Goal: Task Accomplishment & Management: Complete application form

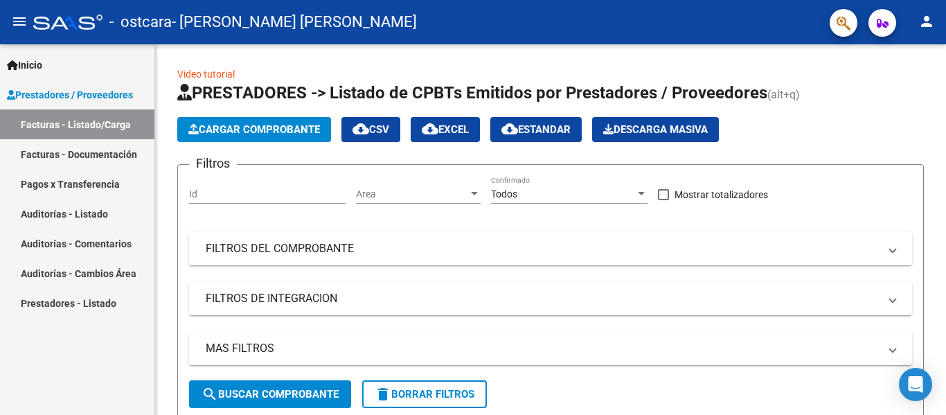
click at [71, 155] on link "Facturas - Documentación" at bounding box center [77, 154] width 154 height 30
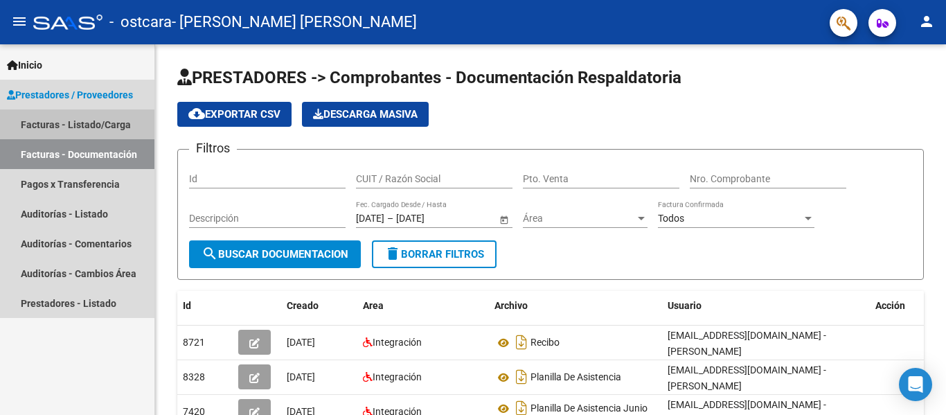
click at [98, 124] on link "Facturas - Listado/Carga" at bounding box center [77, 124] width 154 height 30
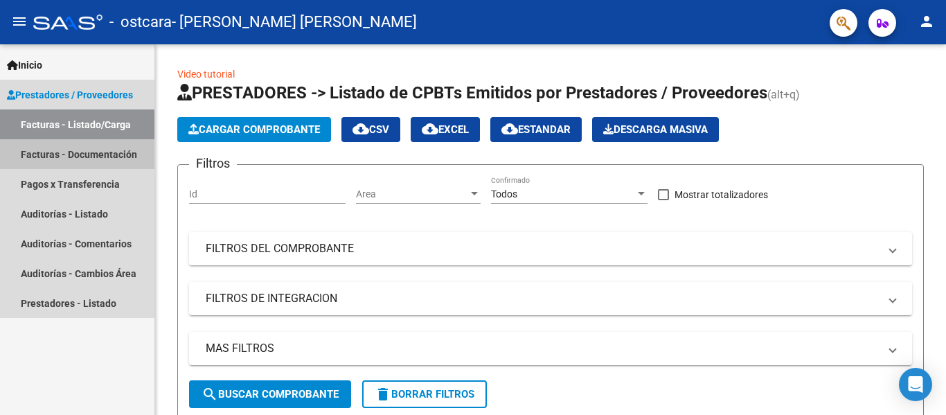
click at [88, 152] on link "Facturas - Documentación" at bounding box center [77, 154] width 154 height 30
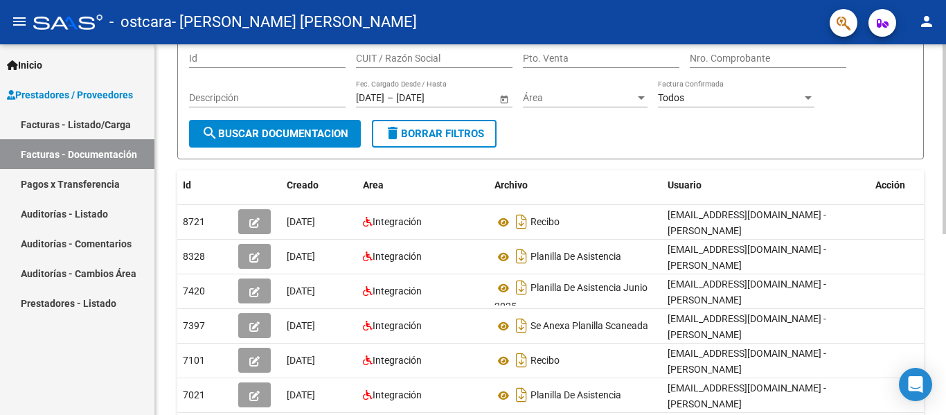
scroll to position [121, 0]
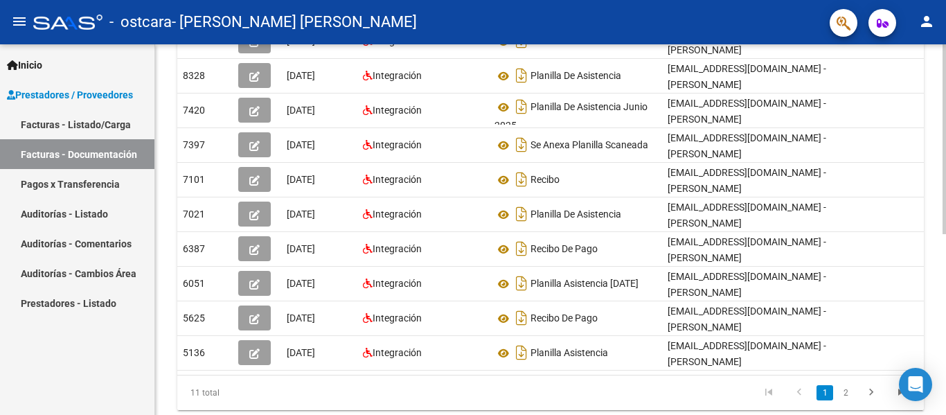
click at [911, 269] on div "PRESTADORES -> Comprobantes - Documentación Respaldatoria cloud_download Export…" at bounding box center [552, 98] width 795 height 711
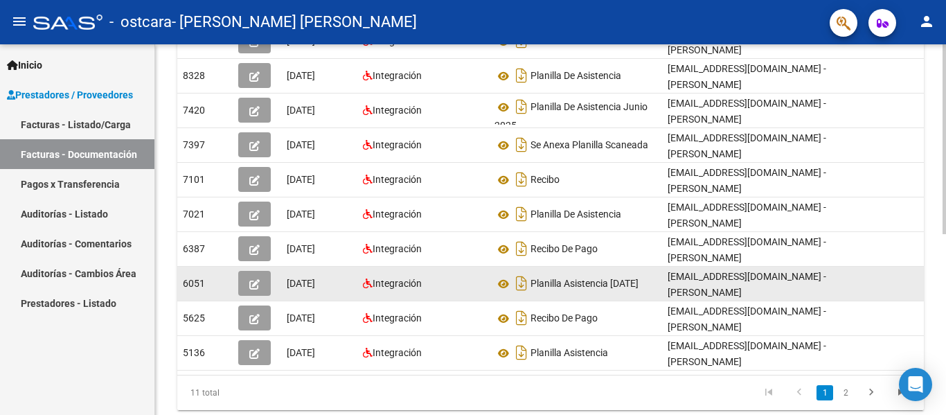
scroll to position [303, 0]
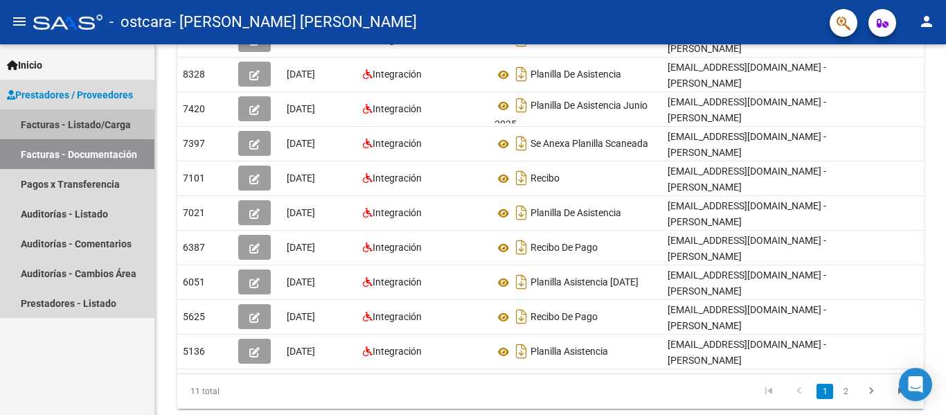
click at [107, 120] on link "Facturas - Listado/Carga" at bounding box center [77, 124] width 154 height 30
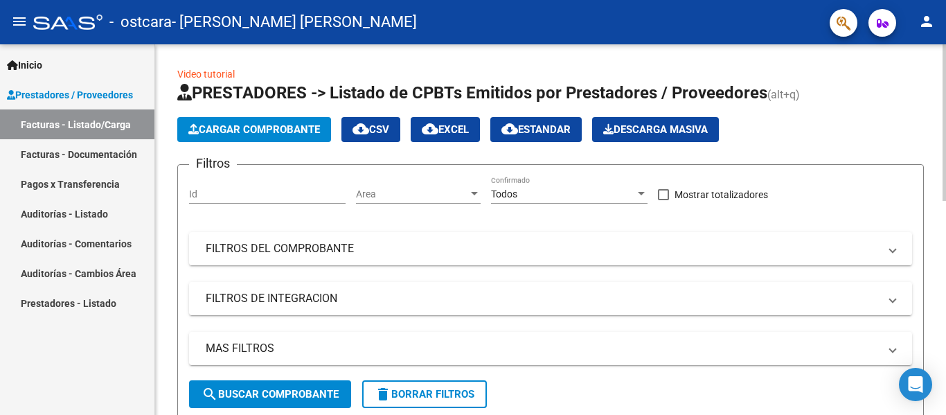
click at [238, 130] on span "Cargar Comprobante" at bounding box center [254, 129] width 132 height 12
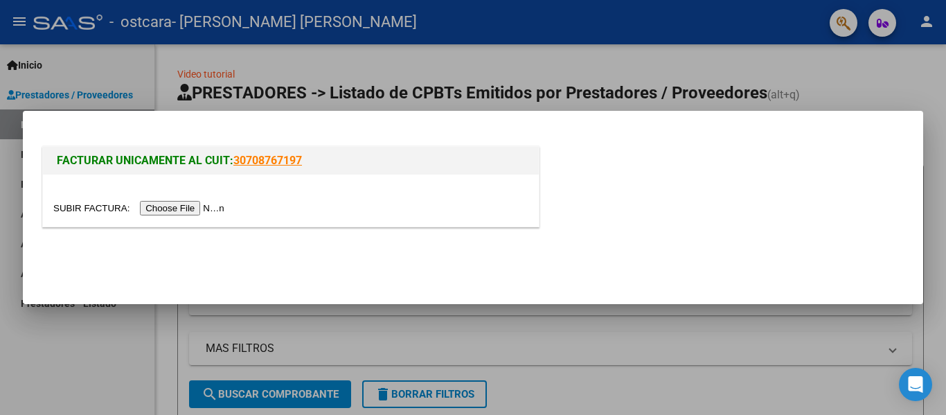
click at [344, 76] on div at bounding box center [473, 207] width 946 height 415
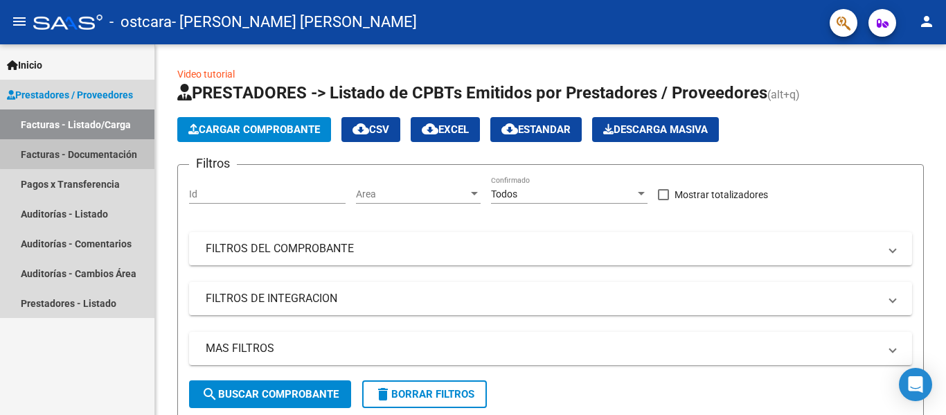
click at [106, 145] on link "Facturas - Documentación" at bounding box center [77, 154] width 154 height 30
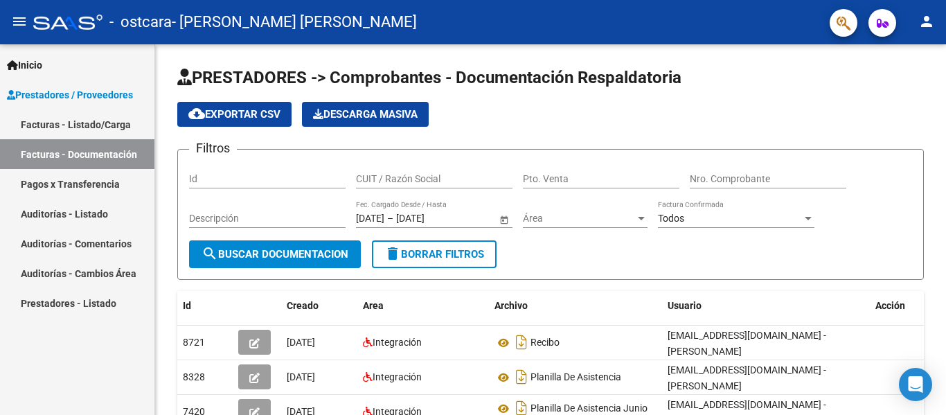
click at [82, 114] on link "Facturas - Listado/Carga" at bounding box center [77, 124] width 154 height 30
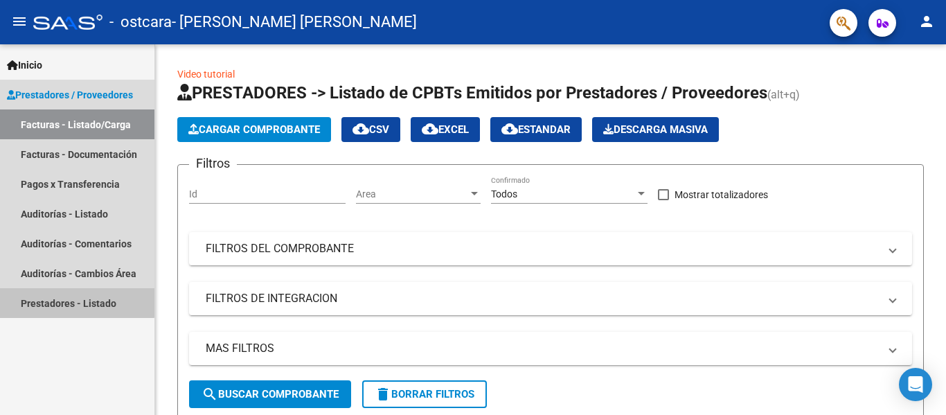
click at [54, 296] on link "Prestadores - Listado" at bounding box center [77, 303] width 154 height 30
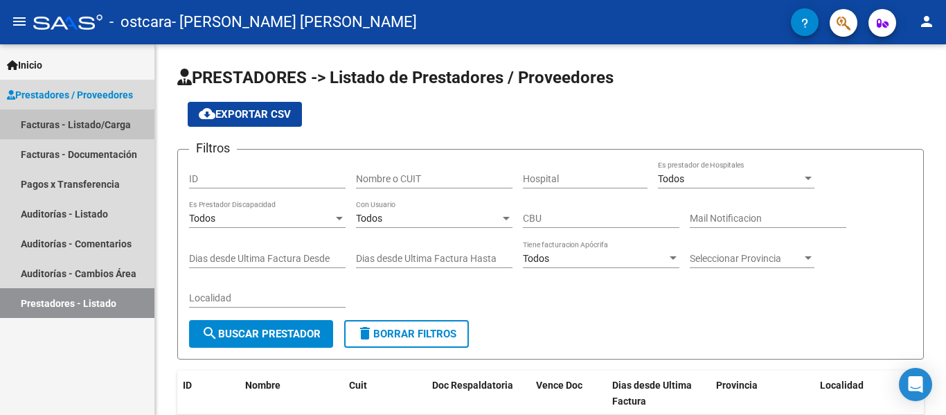
click at [91, 121] on link "Facturas - Listado/Carga" at bounding box center [77, 124] width 154 height 30
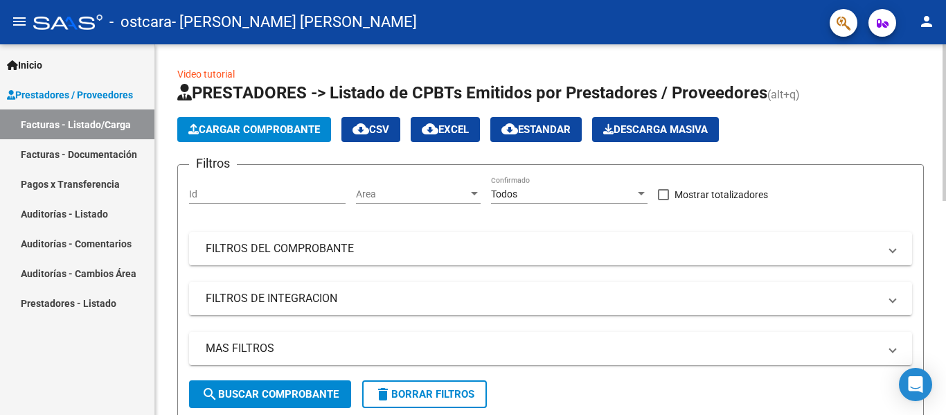
click at [245, 127] on span "Cargar Comprobante" at bounding box center [254, 129] width 132 height 12
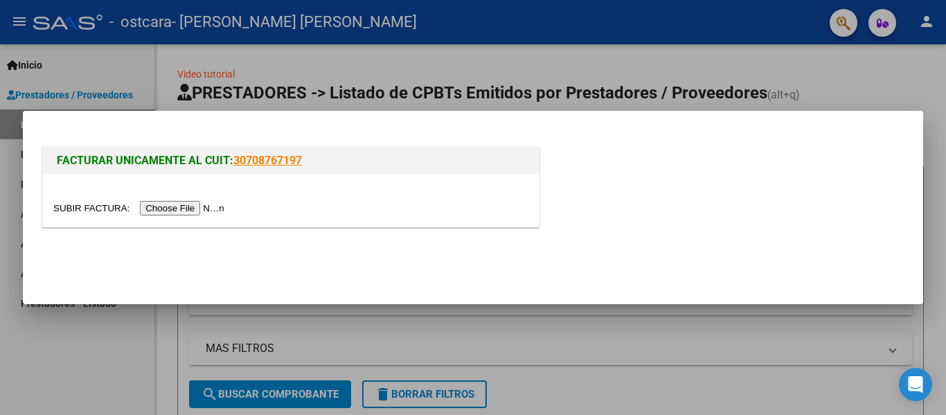
click at [203, 202] on input "file" at bounding box center [140, 208] width 175 height 15
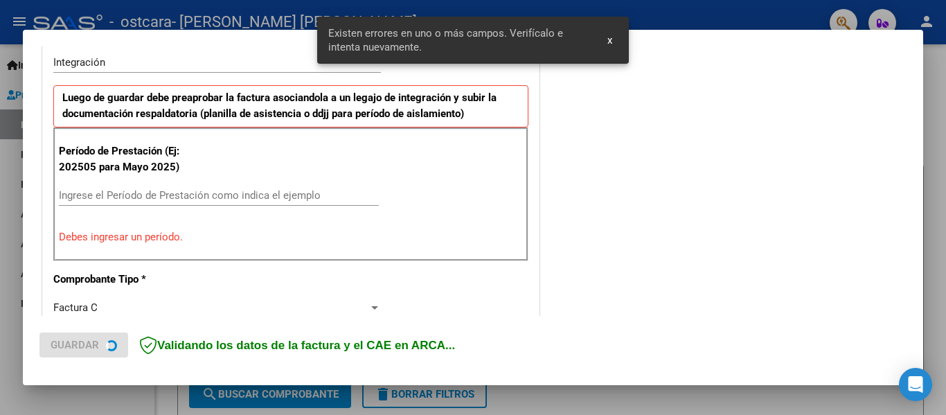
scroll to position [347, 0]
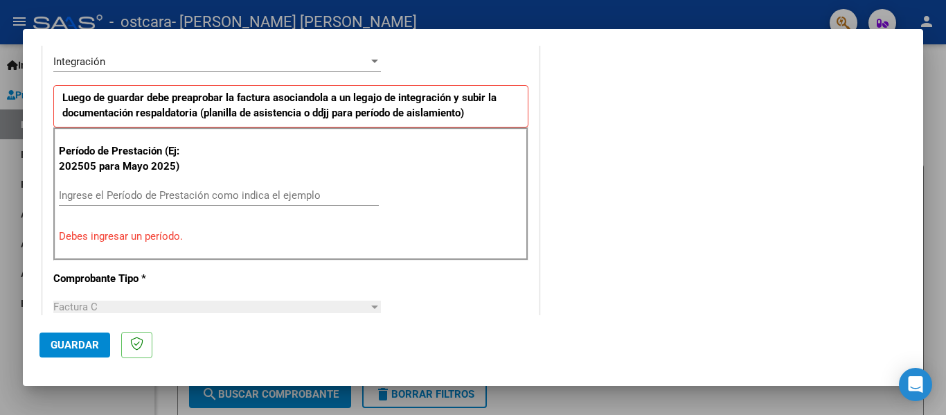
click at [173, 188] on div "Ingrese el Período de Prestación como indica el ejemplo" at bounding box center [219, 195] width 320 height 21
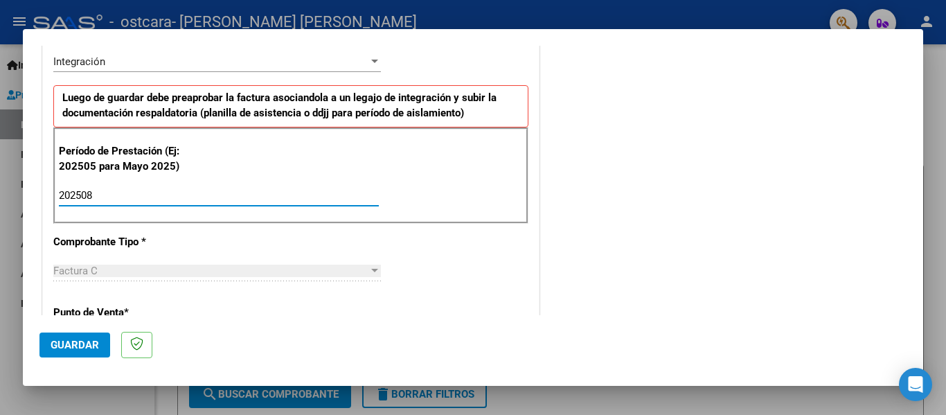
type input "202508"
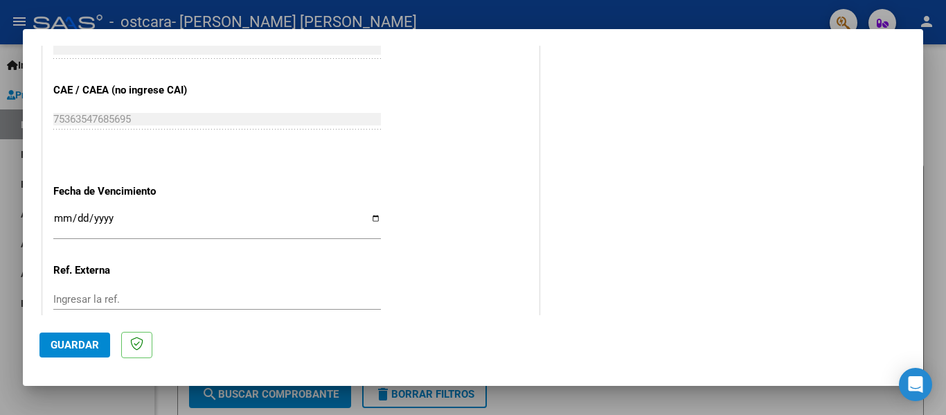
scroll to position [862, 0]
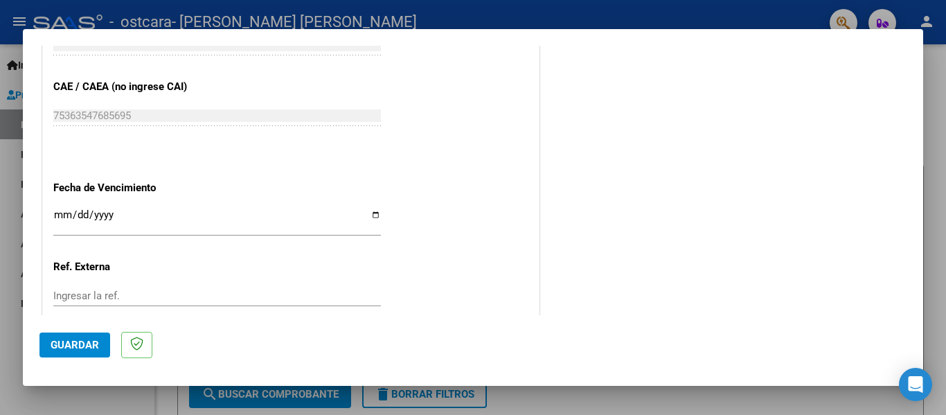
click at [372, 214] on input "Ingresar la fecha" at bounding box center [217, 220] width 328 height 22
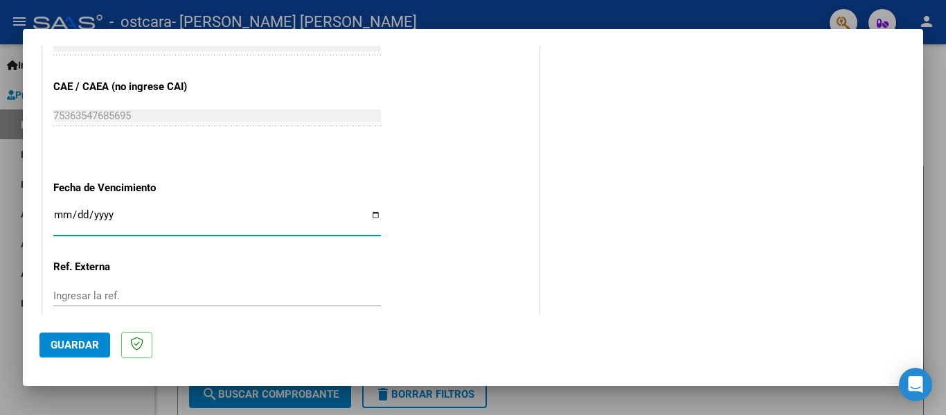
click at [373, 215] on input "Ingresar la fecha" at bounding box center [217, 220] width 328 height 22
type input "[DATE]"
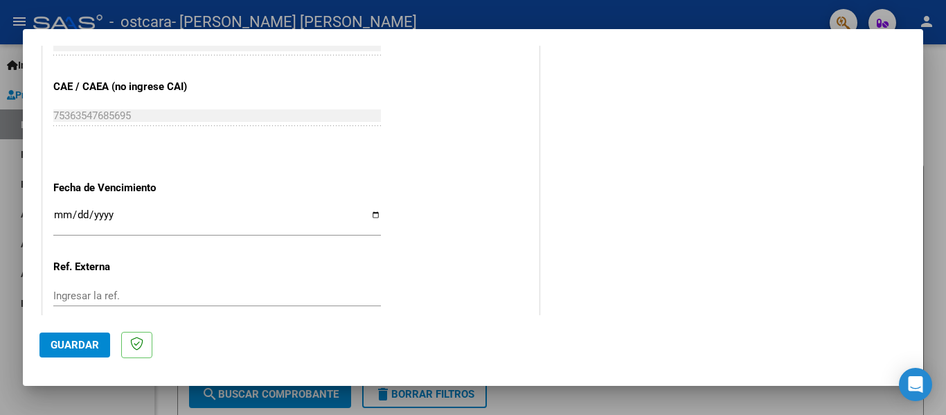
drag, startPoint x: 912, startPoint y: 263, endPoint x: 915, endPoint y: 302, distance: 39.6
click at [915, 302] on mat-dialog-content "COMPROBANTE VER COMPROBANTE El comprobante fue leído exitosamente. DATOS DEL CO…" at bounding box center [473, 180] width 901 height 269
click at [61, 337] on button "Guardar" at bounding box center [74, 344] width 71 height 25
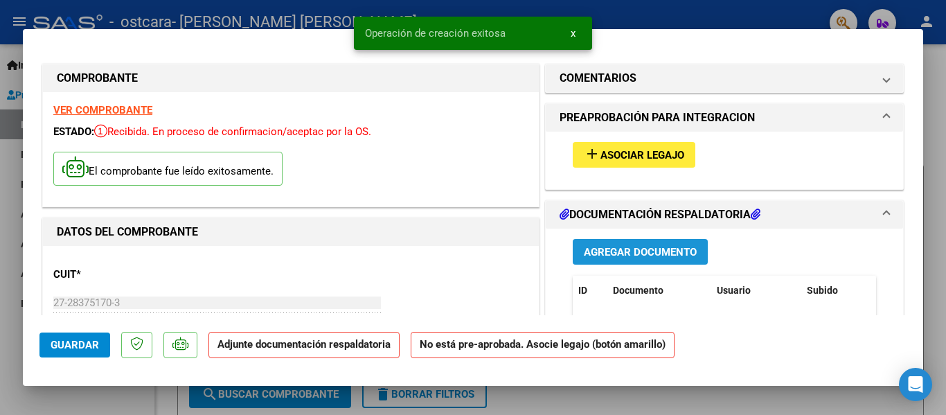
click at [673, 255] on span "Agregar Documento" at bounding box center [640, 252] width 113 height 12
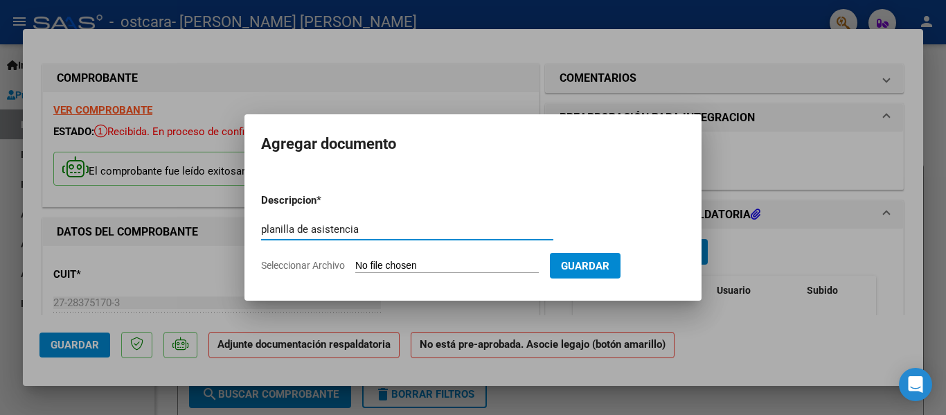
type input "planilla de asistencia"
click at [291, 267] on span "Seleccionar Archivo" at bounding box center [303, 265] width 84 height 11
click at [355, 267] on input "Seleccionar Archivo" at bounding box center [447, 266] width 184 height 13
type input "C:\fakepath\WhatsApp Image [DATE] 19.29.41.jpeg"
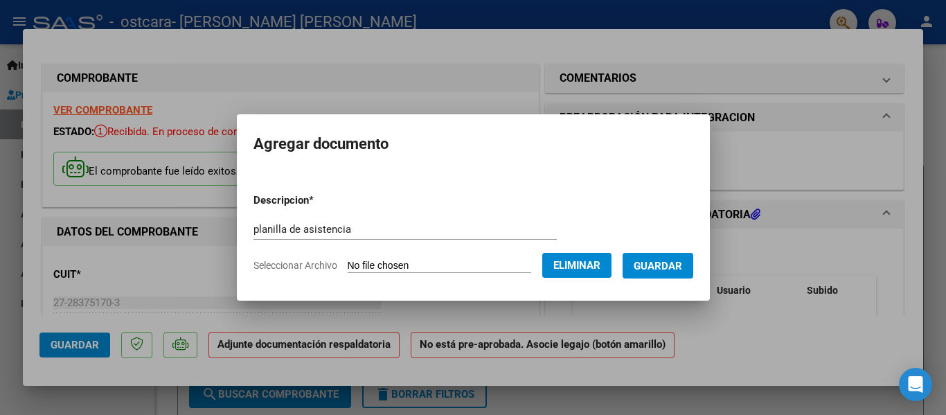
click at [668, 264] on span "Guardar" at bounding box center [658, 266] width 48 height 12
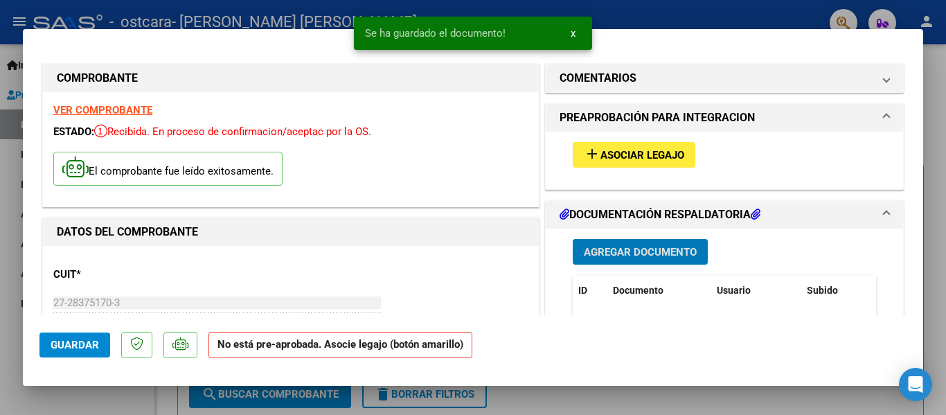
click at [650, 150] on span "Asociar Legajo" at bounding box center [643, 155] width 84 height 12
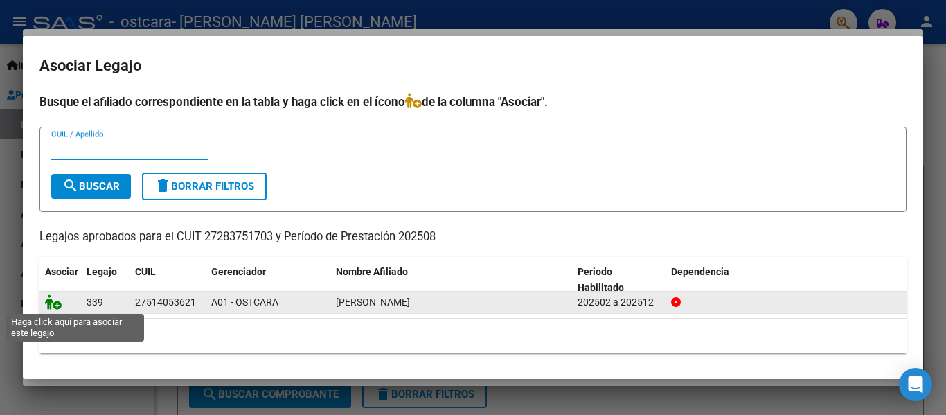
click at [53, 299] on icon at bounding box center [53, 301] width 17 height 15
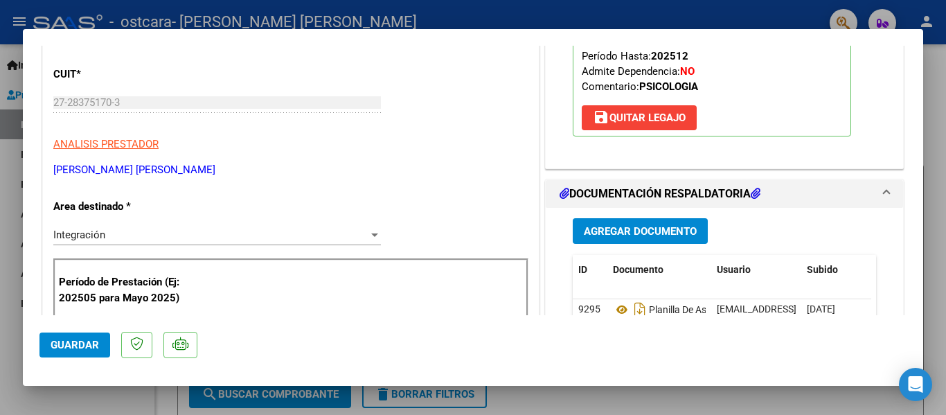
scroll to position [211, 0]
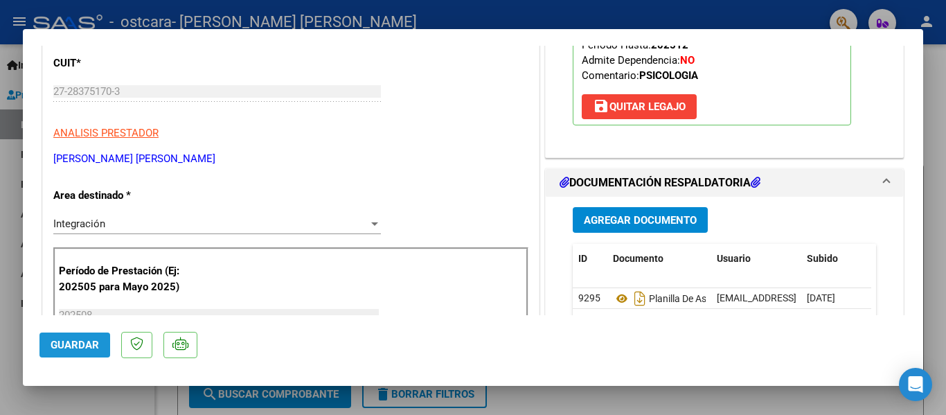
click at [75, 344] on span "Guardar" at bounding box center [75, 345] width 48 height 12
click at [53, 339] on span "Guardar" at bounding box center [75, 345] width 48 height 12
